Goal: Transaction & Acquisition: Subscribe to service/newsletter

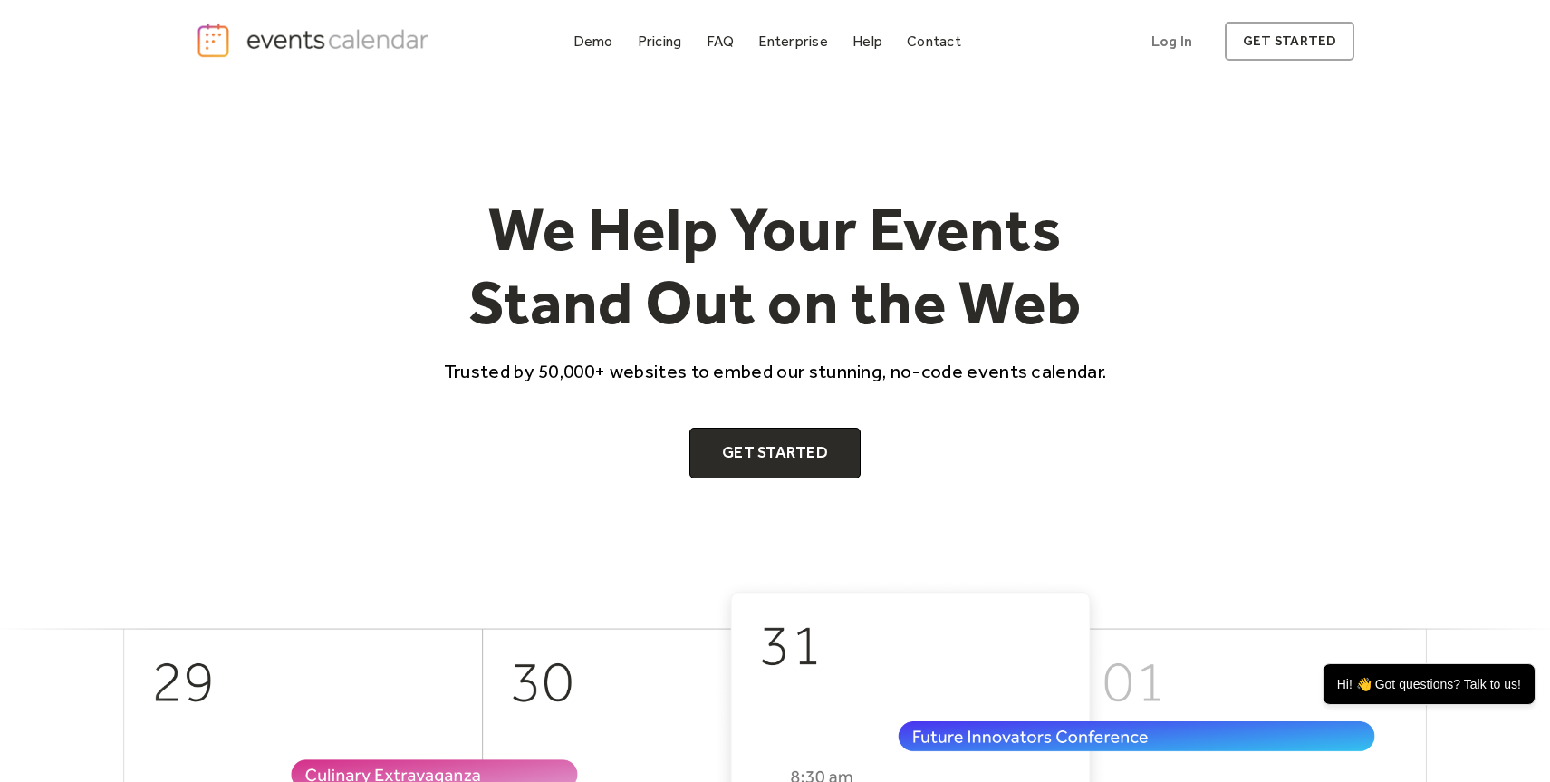
click at [667, 42] on div "Pricing" at bounding box center [660, 41] width 44 height 10
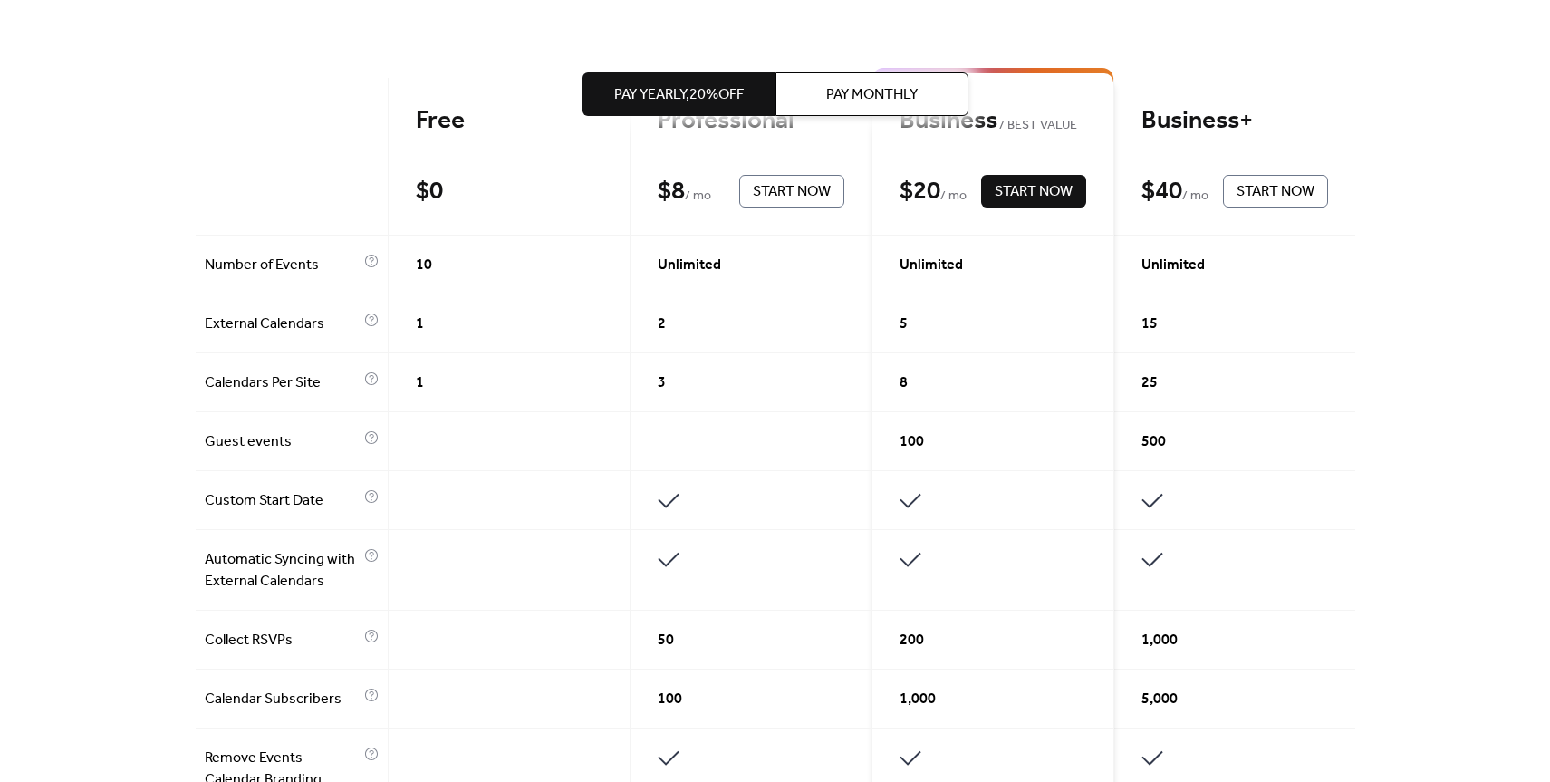
scroll to position [86, 0]
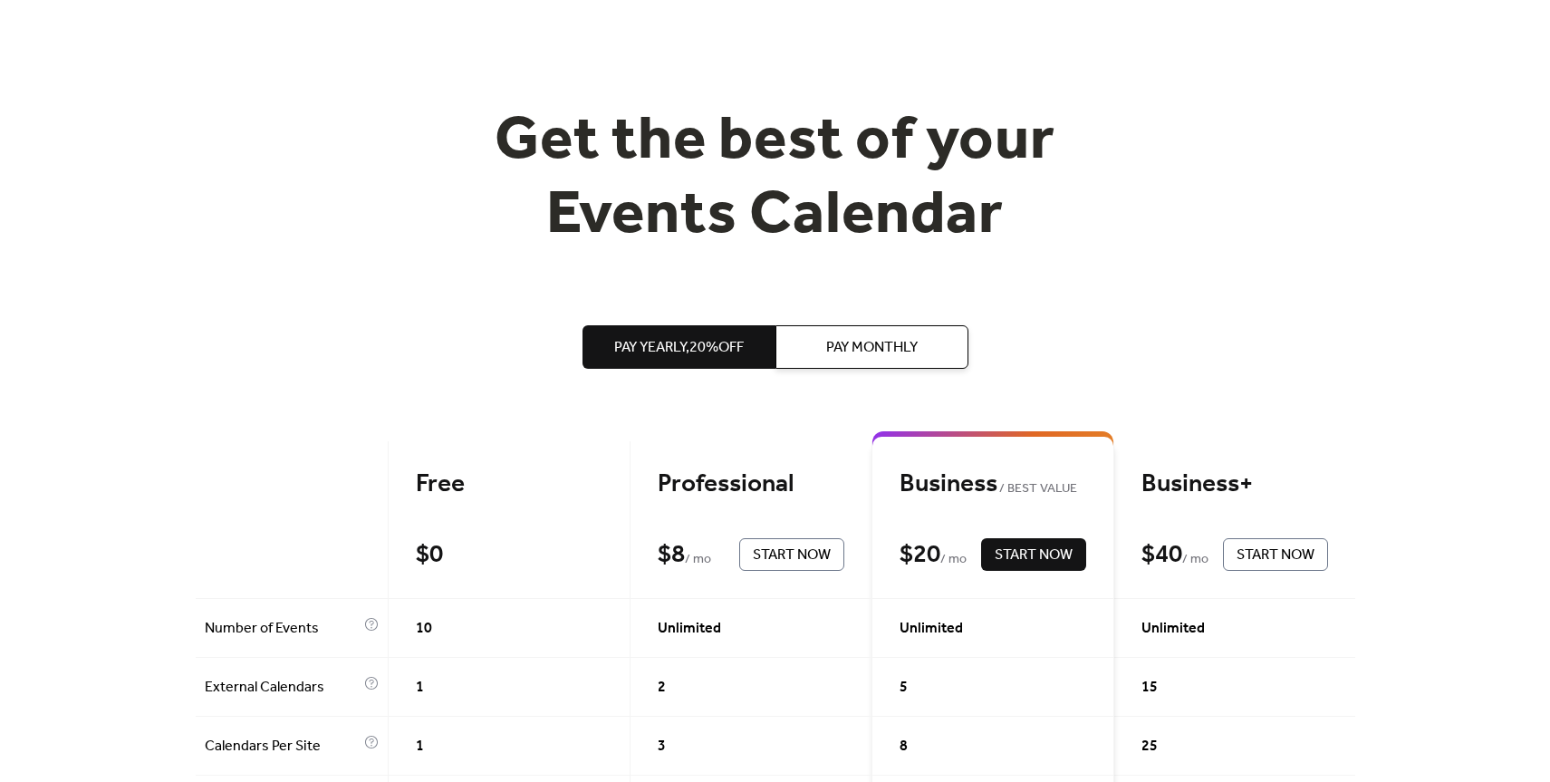
click at [878, 353] on span "Pay Monthly" at bounding box center [871, 348] width 91 height 22
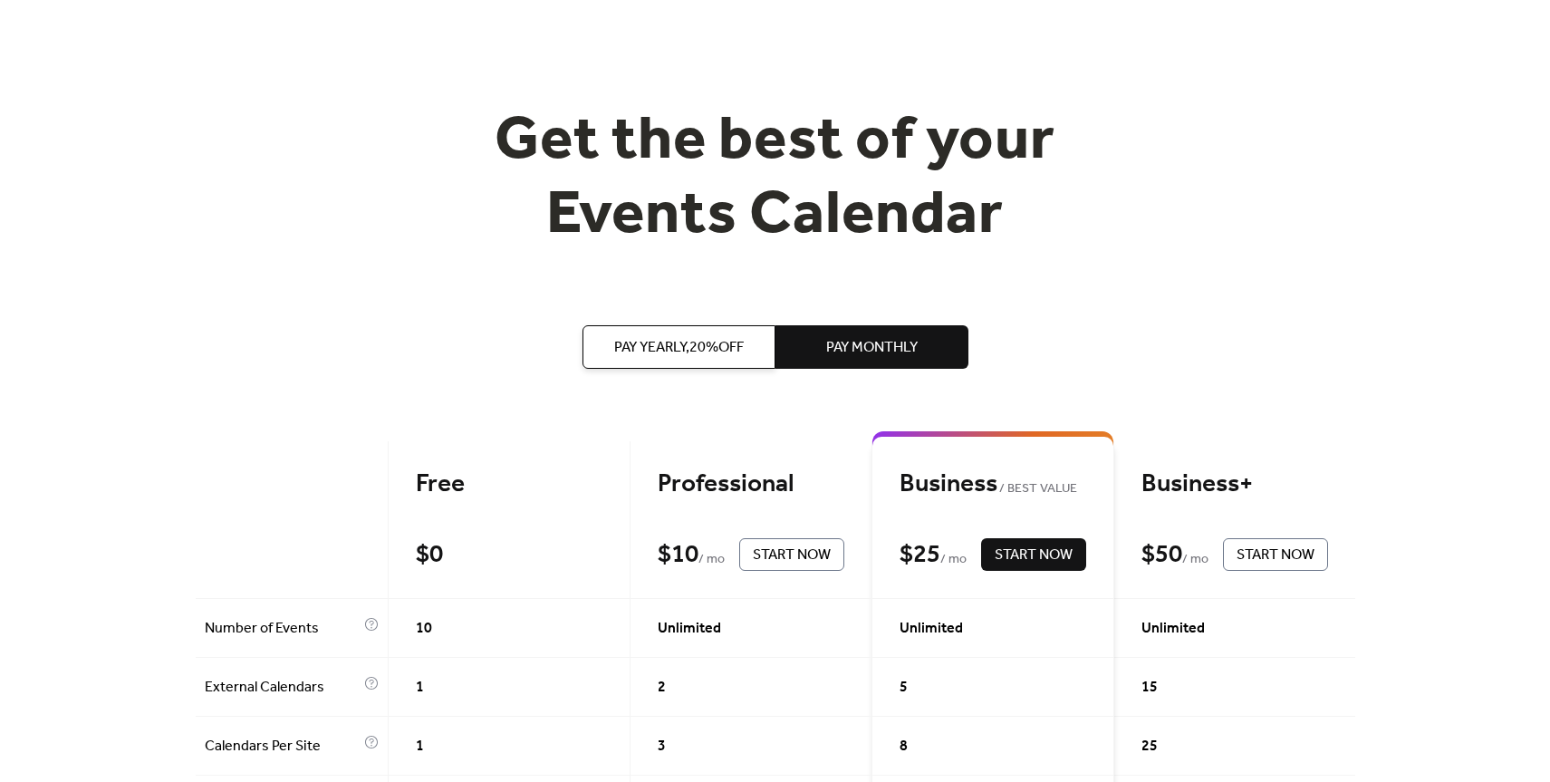
click at [716, 350] on span "Pay Yearly, 20% off" at bounding box center [679, 348] width 130 height 22
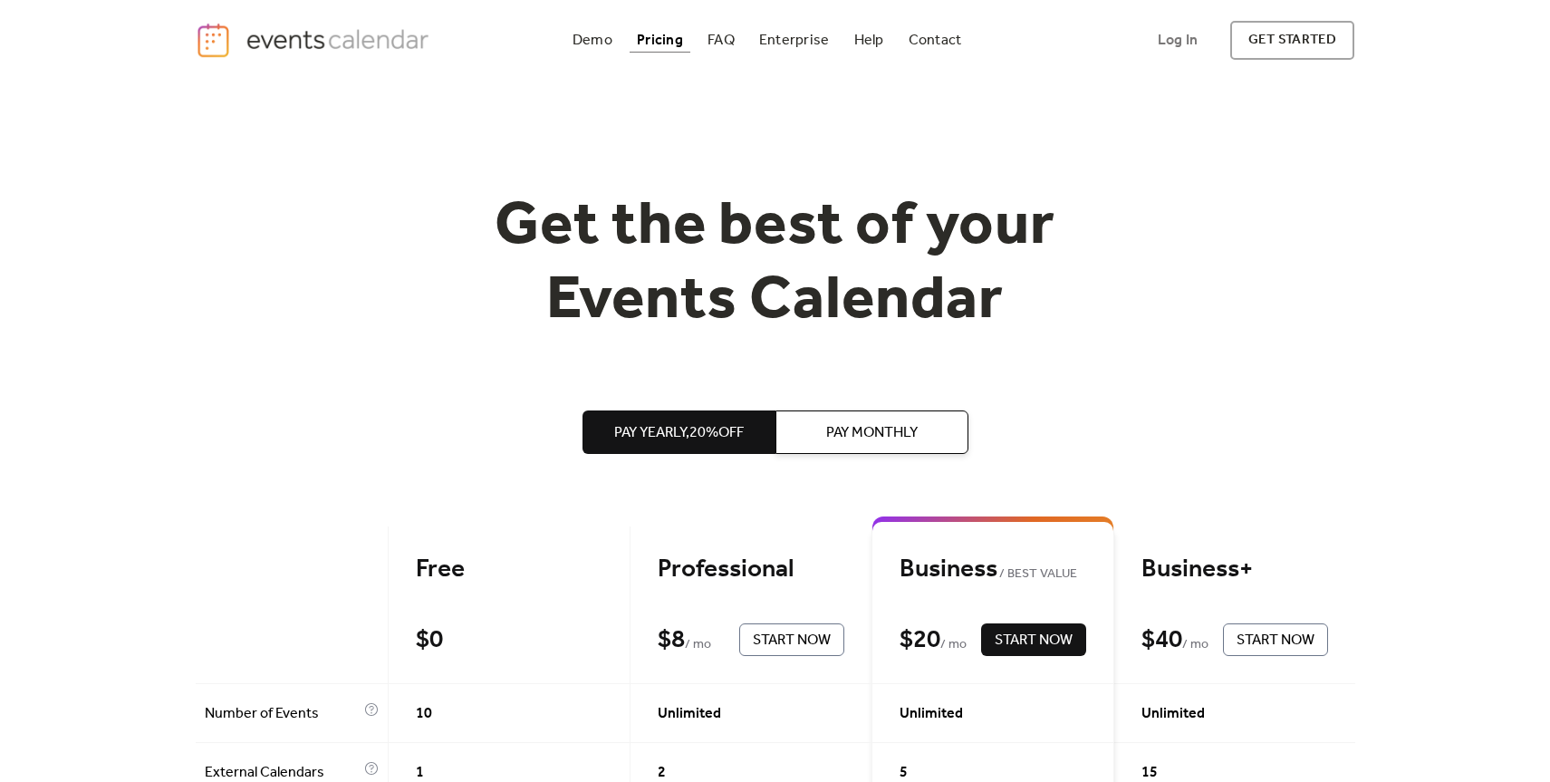
scroll to position [0, 0]
